Goal: Leave review/rating: Leave review/rating

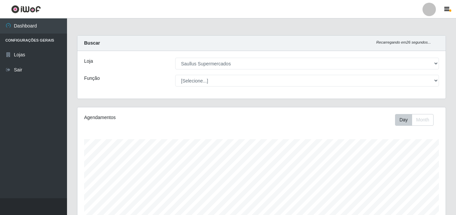
select select "423"
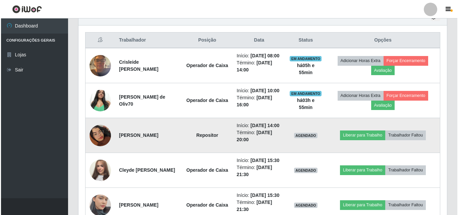
scroll to position [235, 0]
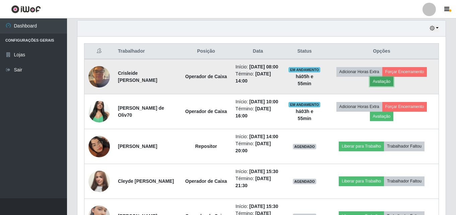
click at [389, 86] on button "Avaliação" at bounding box center [382, 81] width 24 height 9
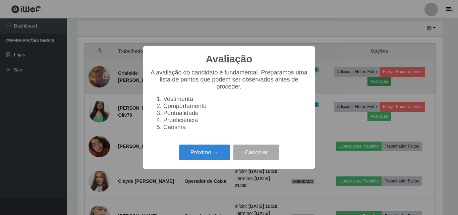
scroll to position [139, 365]
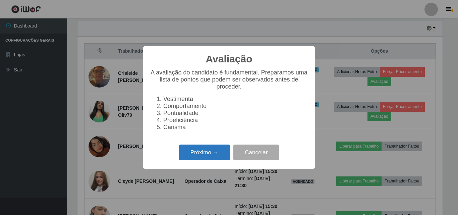
click at [211, 157] on button "Próximo →" at bounding box center [204, 152] width 51 height 16
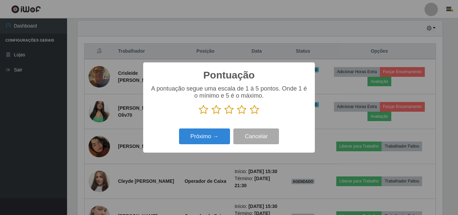
click at [255, 109] on icon at bounding box center [254, 110] width 9 height 10
click at [250, 115] on input "radio" at bounding box center [250, 115] width 0 height 0
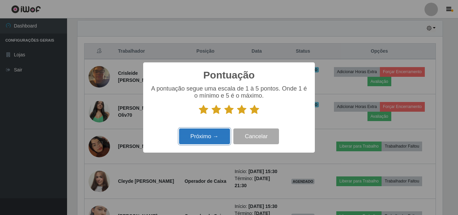
click at [214, 133] on button "Próximo →" at bounding box center [204, 136] width 51 height 16
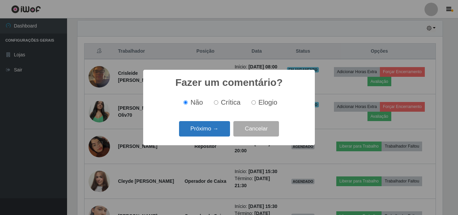
drag, startPoint x: 214, startPoint y: 119, endPoint x: 214, endPoint y: 123, distance: 4.1
click at [214, 121] on div "Fazer um comentário? × Não Crítica Elogio Próximo → Cancelar" at bounding box center [229, 107] width 172 height 75
click at [213, 126] on button "Próximo →" at bounding box center [204, 129] width 51 height 16
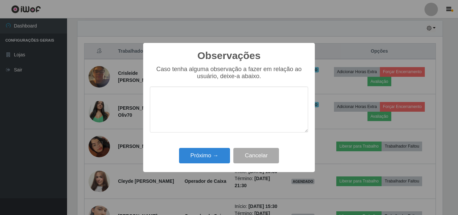
click at [217, 115] on textarea at bounding box center [229, 109] width 158 height 46
type textarea "Otima profissional"
click at [202, 165] on div "Próximo → Cancelar" at bounding box center [229, 155] width 158 height 19
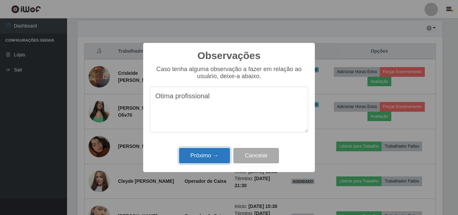
click at [202, 163] on button "Próximo →" at bounding box center [204, 156] width 51 height 16
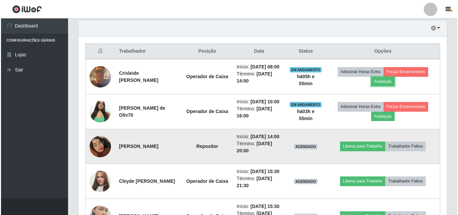
scroll to position [139, 368]
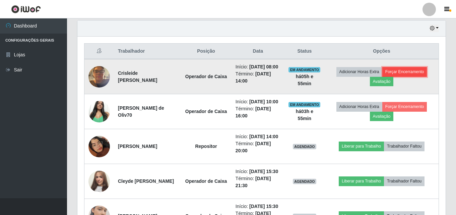
click at [405, 73] on button "Forçar Encerramento" at bounding box center [404, 71] width 45 height 9
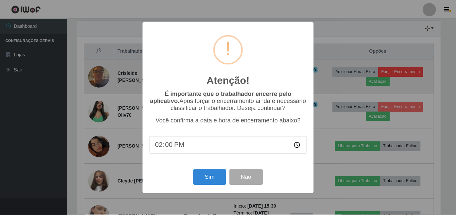
scroll to position [139, 365]
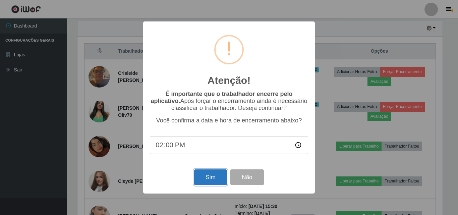
click at [202, 178] on button "Sim" at bounding box center [210, 177] width 33 height 16
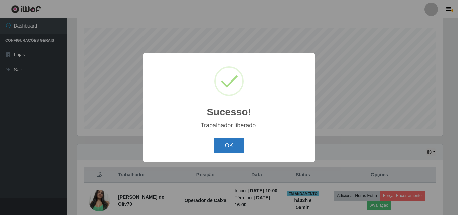
click at [226, 147] on button "OK" at bounding box center [228, 146] width 31 height 16
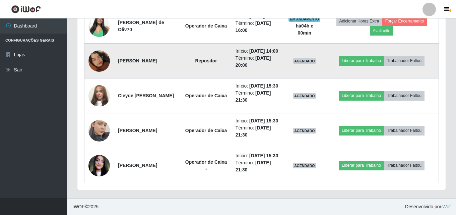
scroll to position [278, 0]
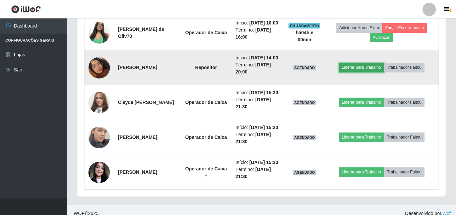
click at [359, 72] on button "Liberar para Trabalho" at bounding box center [361, 67] width 45 height 9
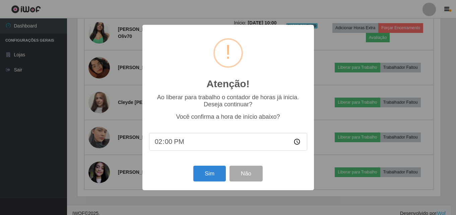
scroll to position [139, 365]
click at [211, 176] on button "Sim" at bounding box center [210, 174] width 33 height 16
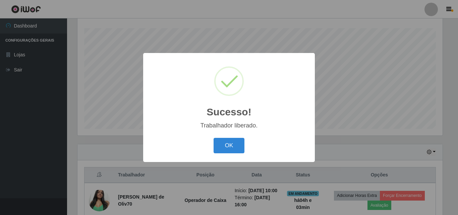
click at [213, 138] on button "OK" at bounding box center [228, 146] width 31 height 16
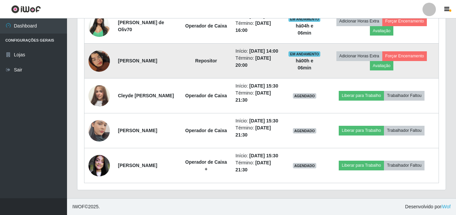
scroll to position [312, 0]
